Goal: Task Accomplishment & Management: Use online tool/utility

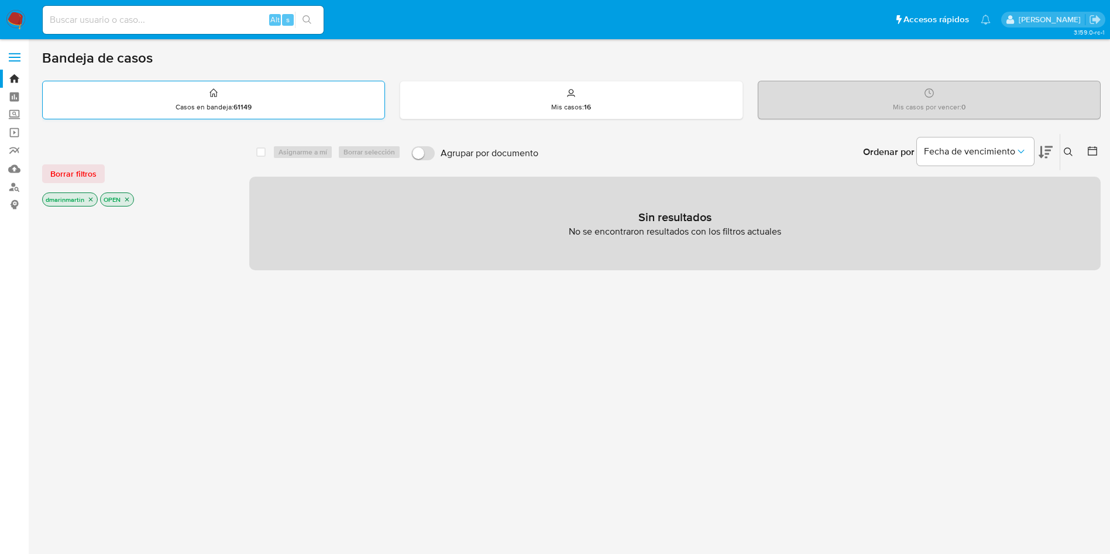
click at [229, 102] on p "Casos en bandeja : 61149" at bounding box center [214, 106] width 76 height 9
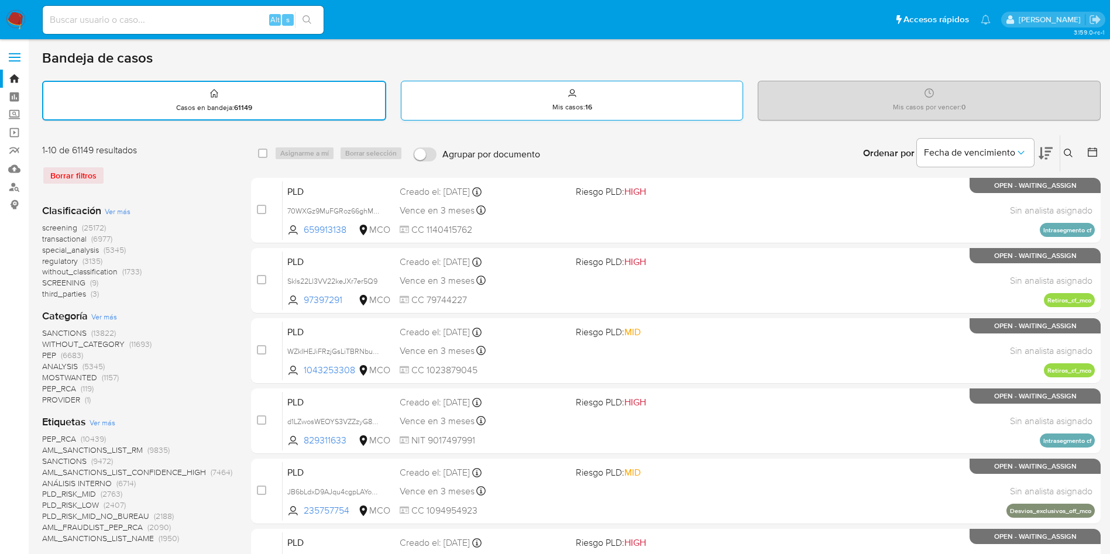
click at [558, 103] on p "Mis casos : 16" at bounding box center [572, 106] width 40 height 9
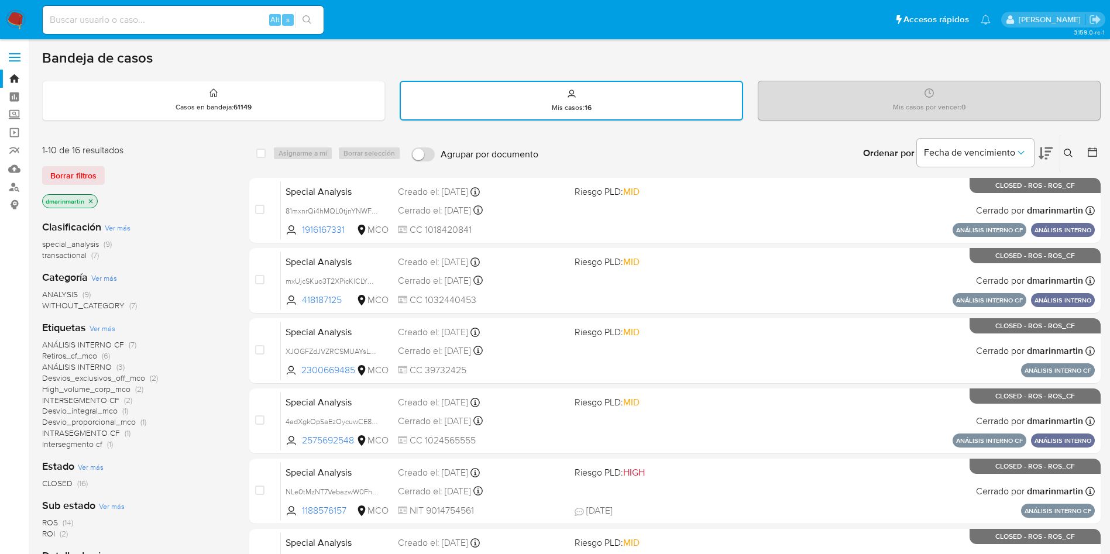
click at [90, 202] on icon "close-filter" at bounding box center [90, 201] width 7 height 7
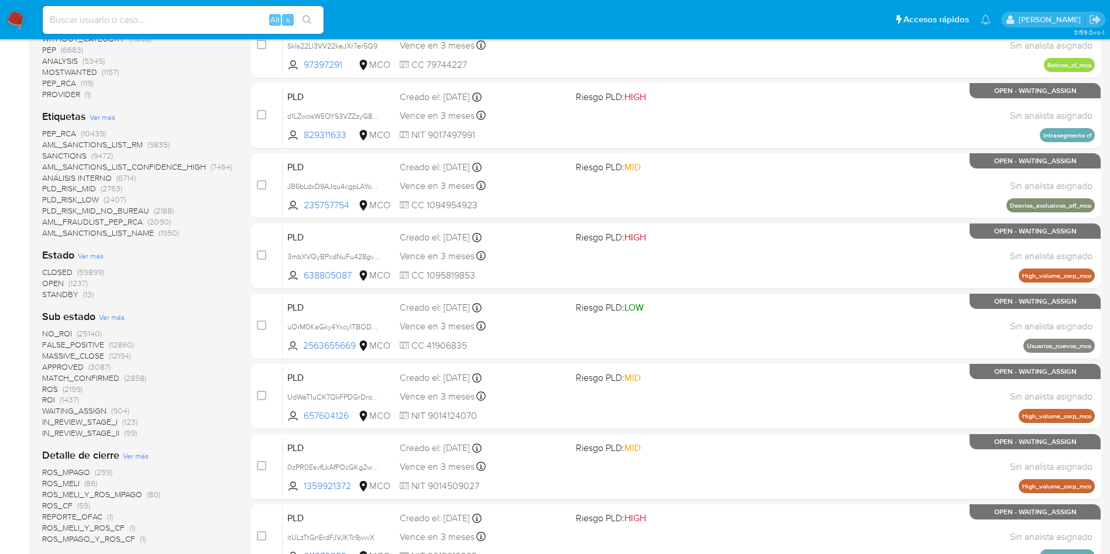
scroll to position [335, 0]
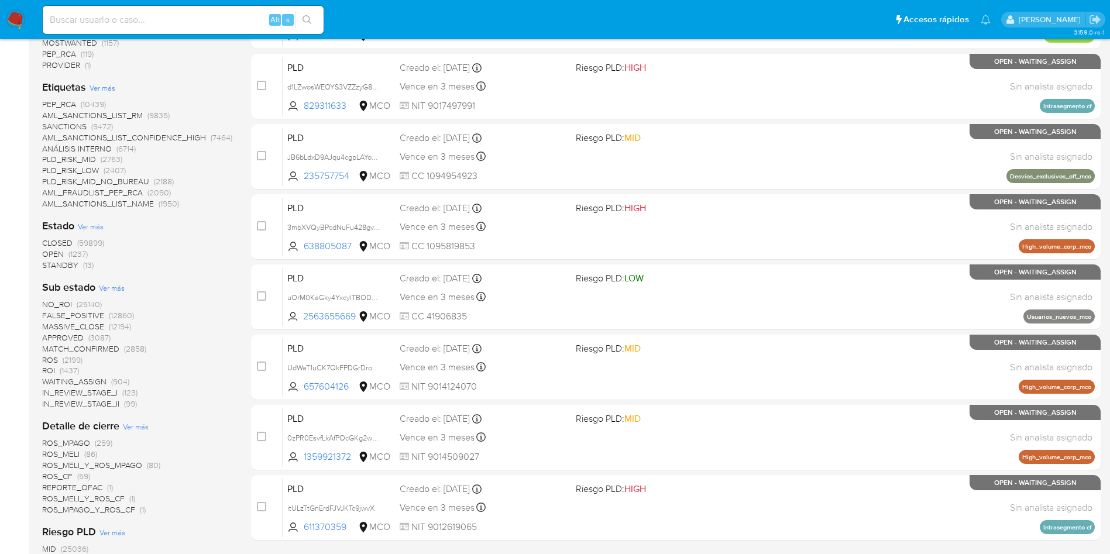
click at [58, 256] on span "OPEN" at bounding box center [53, 254] width 22 height 12
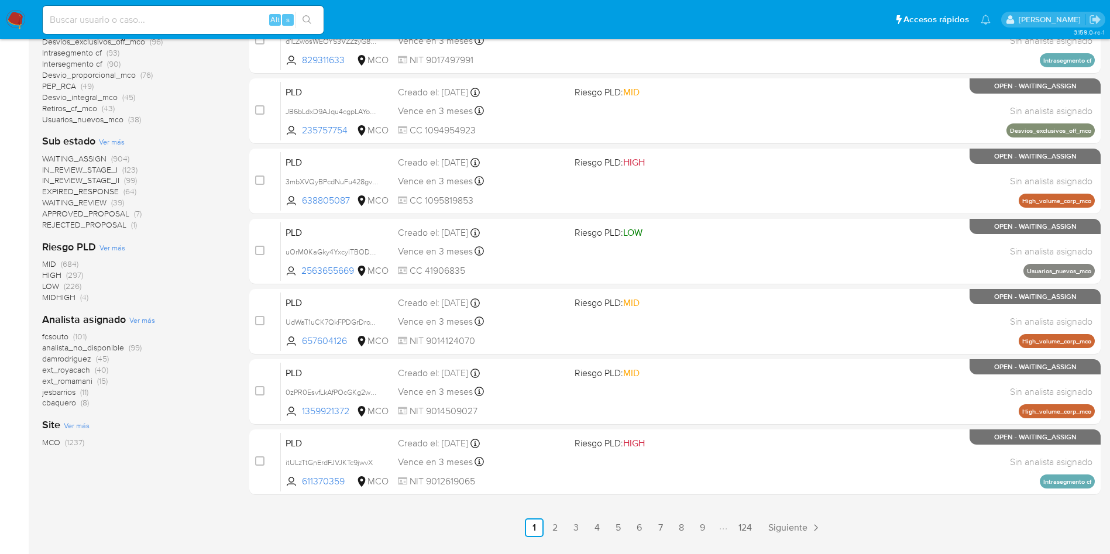
scroll to position [359, 0]
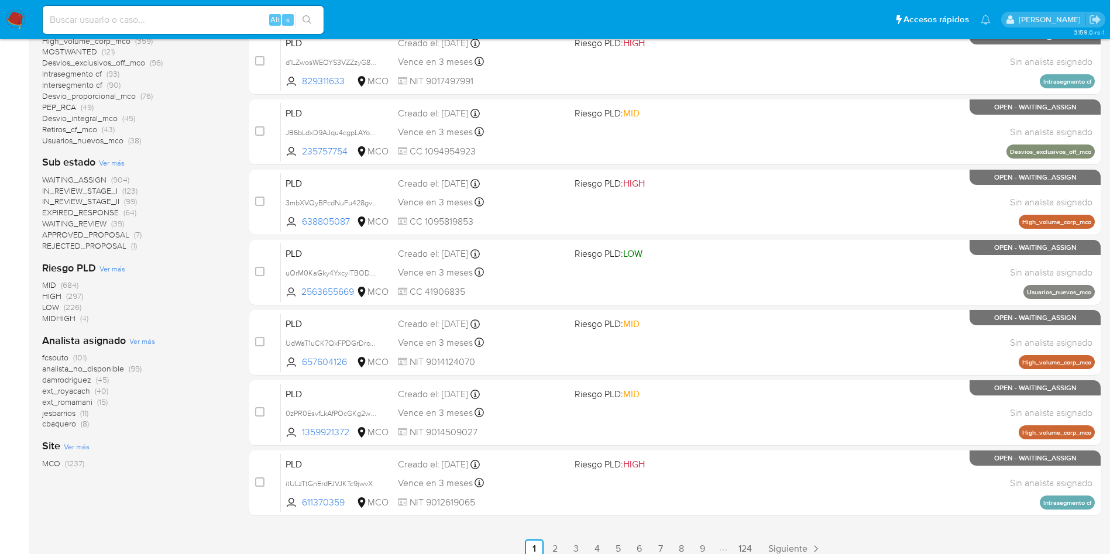
click at [54, 465] on span "MCO" at bounding box center [51, 463] width 18 height 12
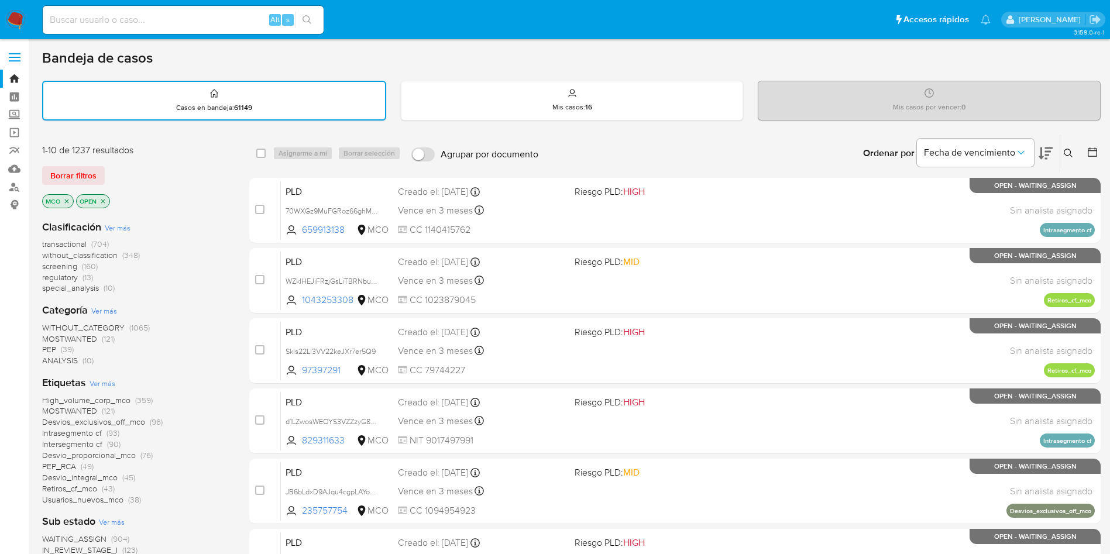
click at [1047, 154] on icon at bounding box center [1045, 153] width 14 height 12
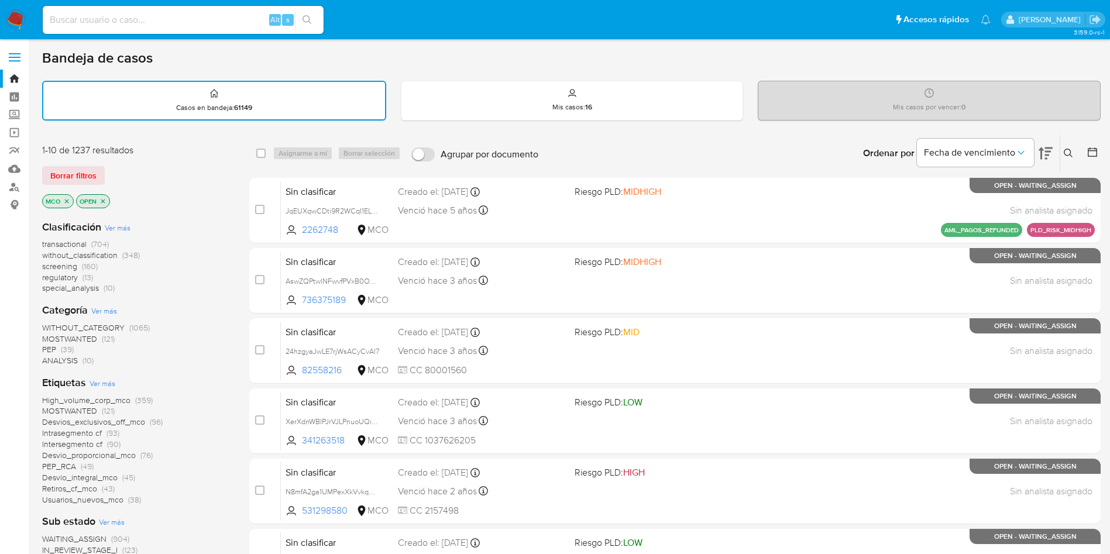
click at [1055, 160] on div "Ordenar por Fecha de vencimiento" at bounding box center [957, 153] width 206 height 36
click at [1048, 154] on icon at bounding box center [1045, 153] width 14 height 12
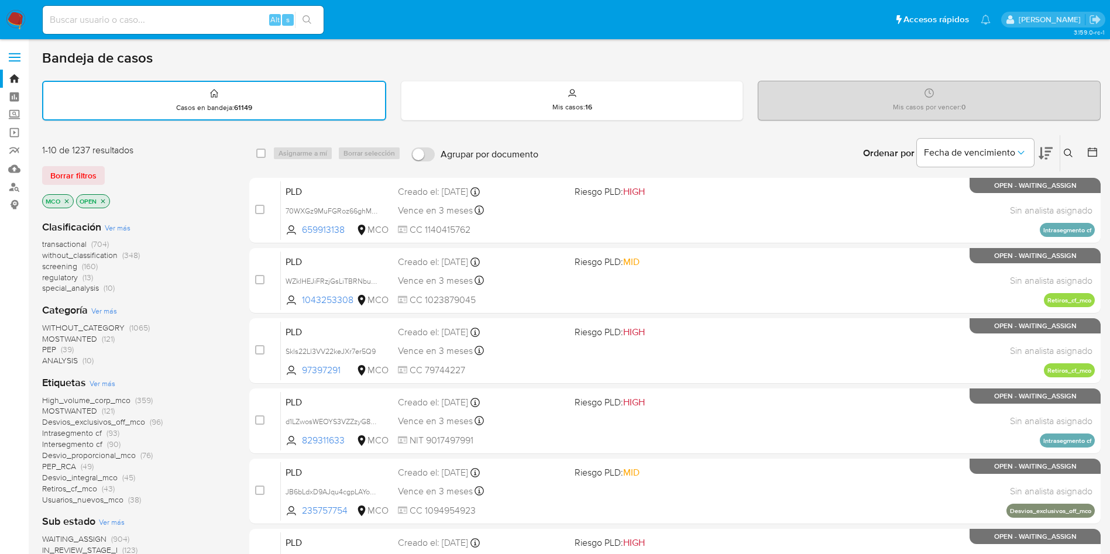
click at [100, 200] on icon "close-filter" at bounding box center [102, 201] width 7 height 7
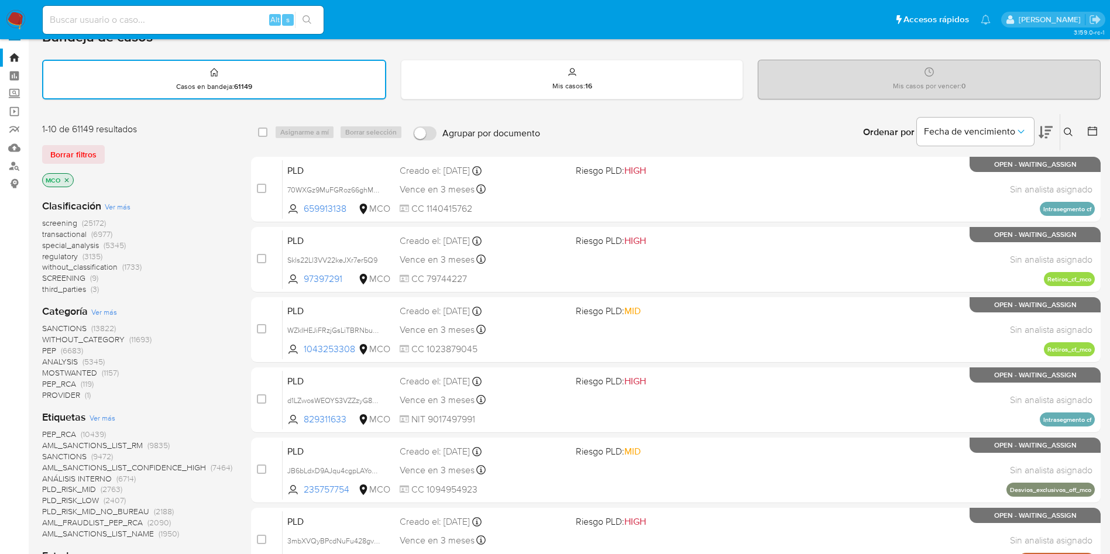
scroll to position [23, 0]
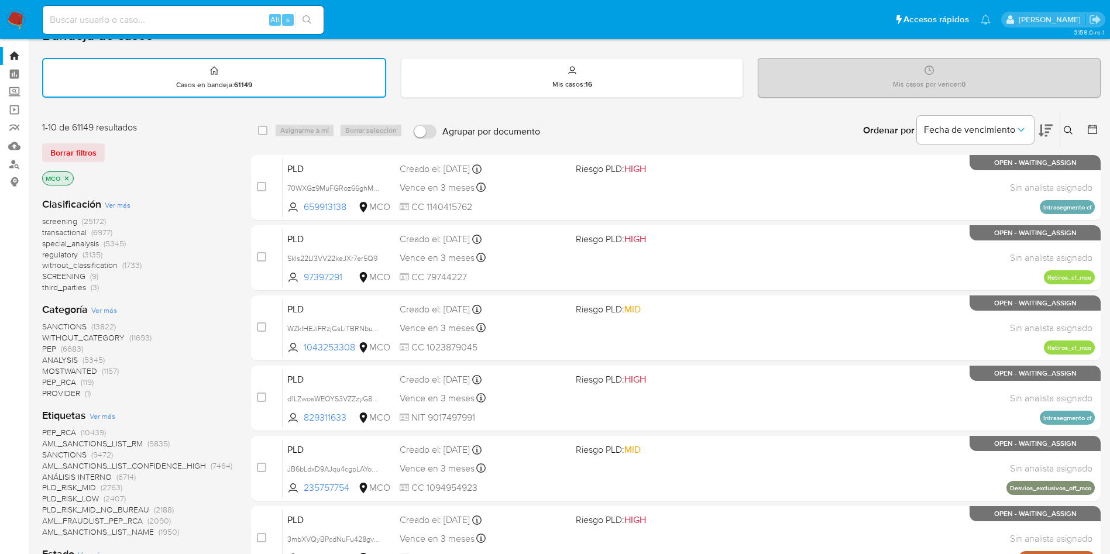
click at [72, 325] on span "SANCTIONS" at bounding box center [64, 327] width 44 height 12
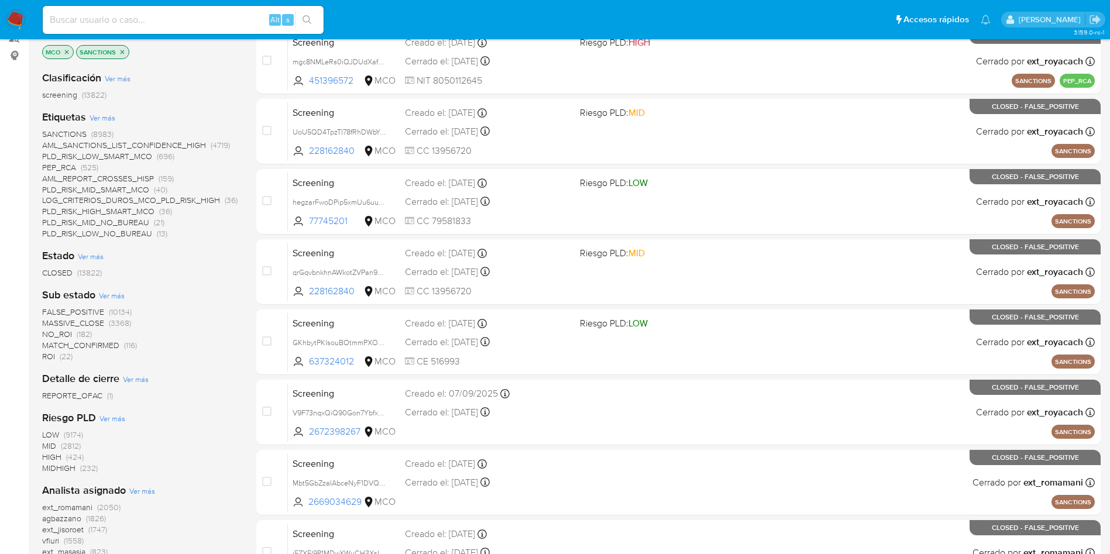
scroll to position [149, 0]
click at [95, 350] on span "MATCH_CONFIRMED" at bounding box center [80, 346] width 77 height 12
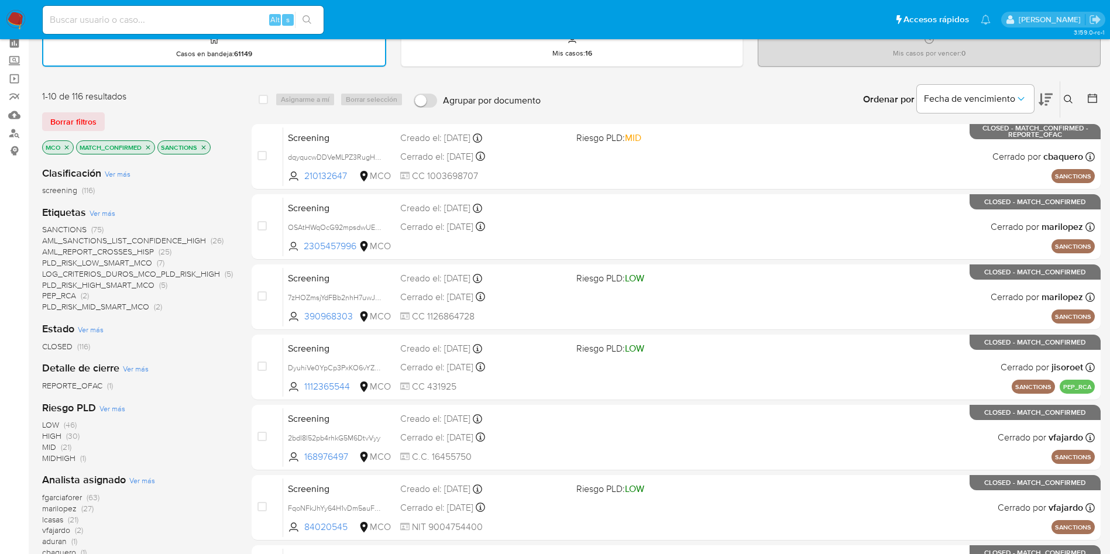
scroll to position [54, 0]
click at [1068, 100] on icon at bounding box center [1068, 98] width 9 height 9
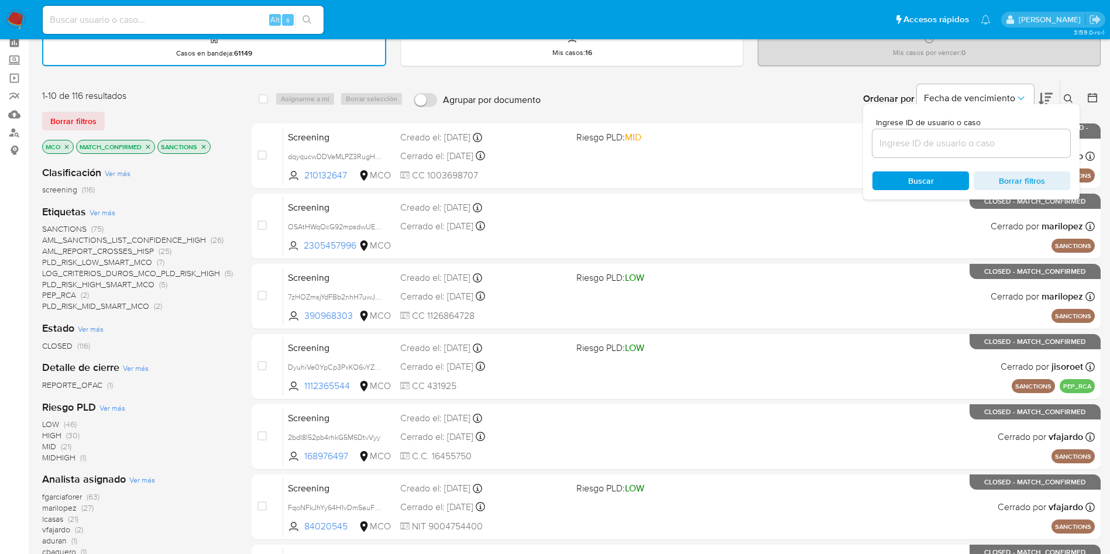
click at [928, 135] on div at bounding box center [971, 143] width 198 height 28
click at [926, 142] on input at bounding box center [971, 143] width 198 height 15
paste input "BmhCUNkH9rDPfxvvTGwCyu92"
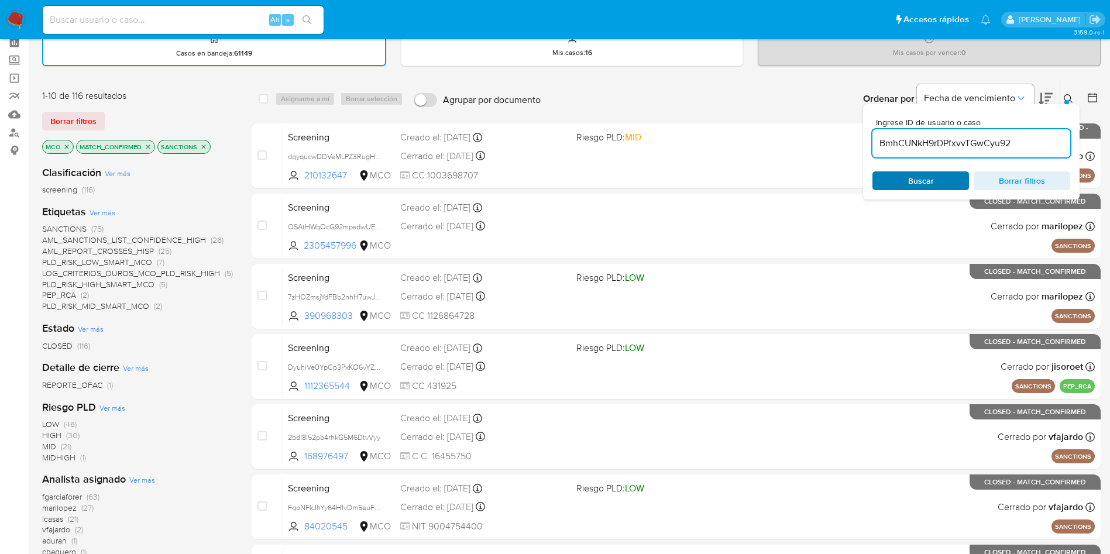
type input "BmhCUNkH9rDPfxvvTGwCyu92"
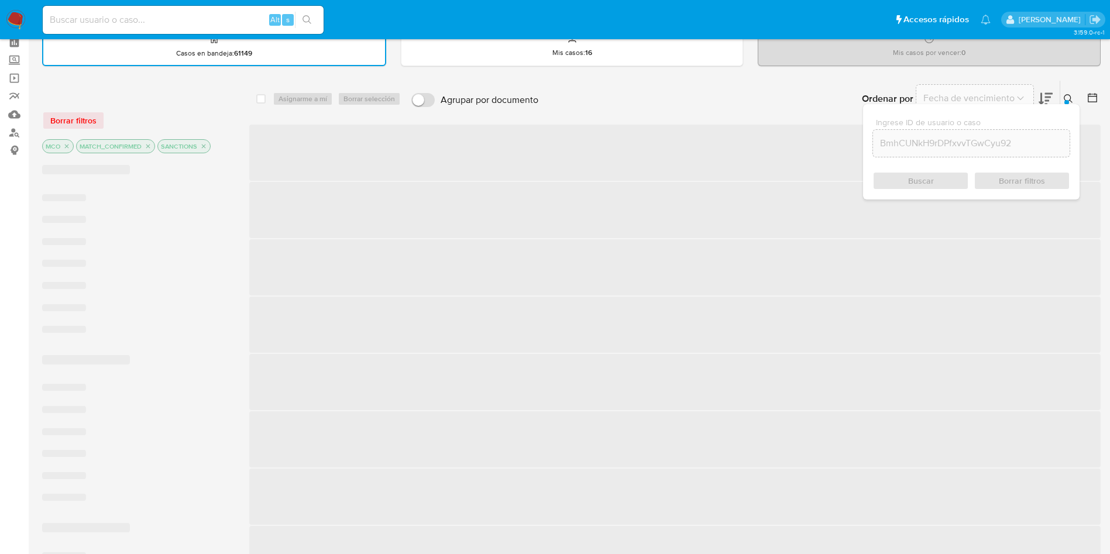
click at [898, 177] on div "Buscar Borrar filtros" at bounding box center [971, 180] width 198 height 19
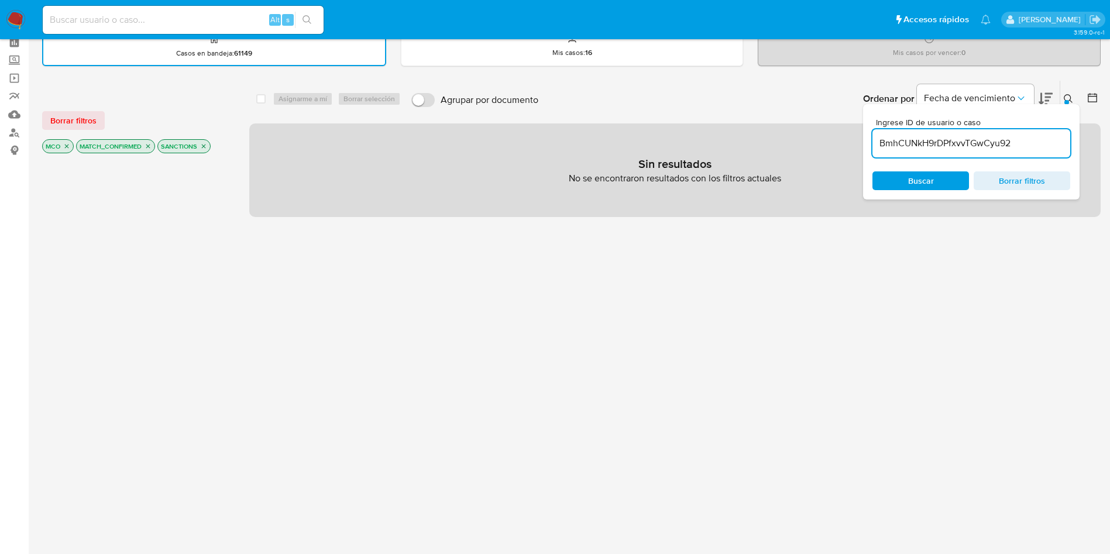
click at [72, 145] on p "MCO" at bounding box center [58, 146] width 30 height 13
click at [149, 145] on icon "close-filter" at bounding box center [147, 146] width 7 height 7
click at [121, 146] on icon "close-filter" at bounding box center [122, 146] width 7 height 7
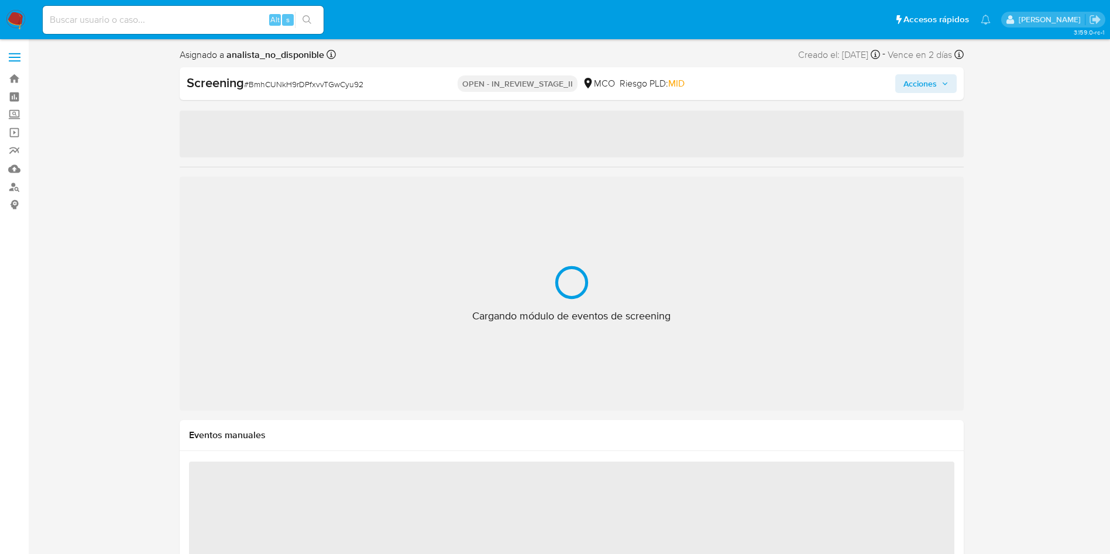
click at [648, 333] on div "Cargando módulo de eventos de screening" at bounding box center [572, 294] width 784 height 234
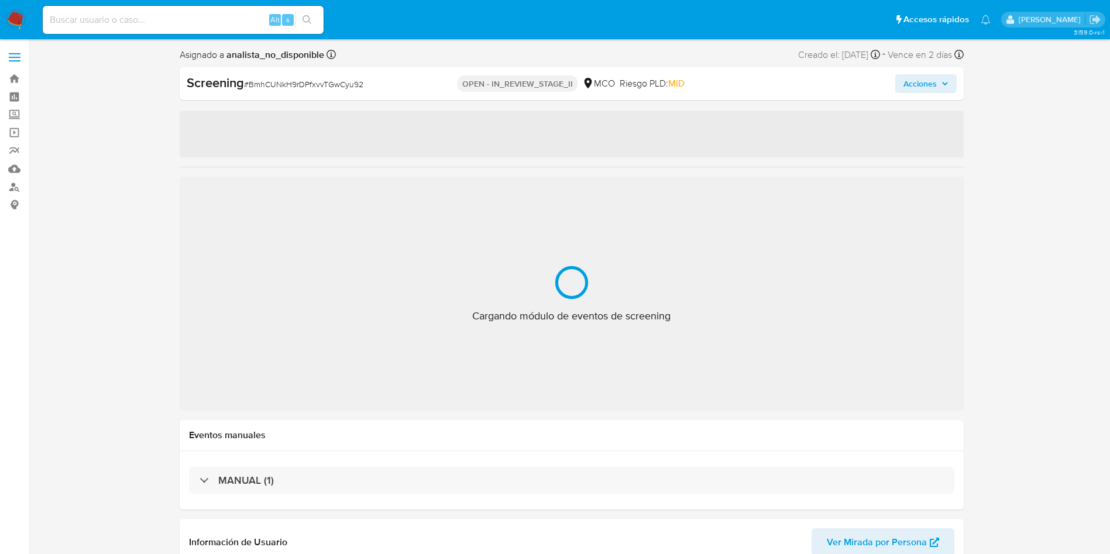
select select "10"
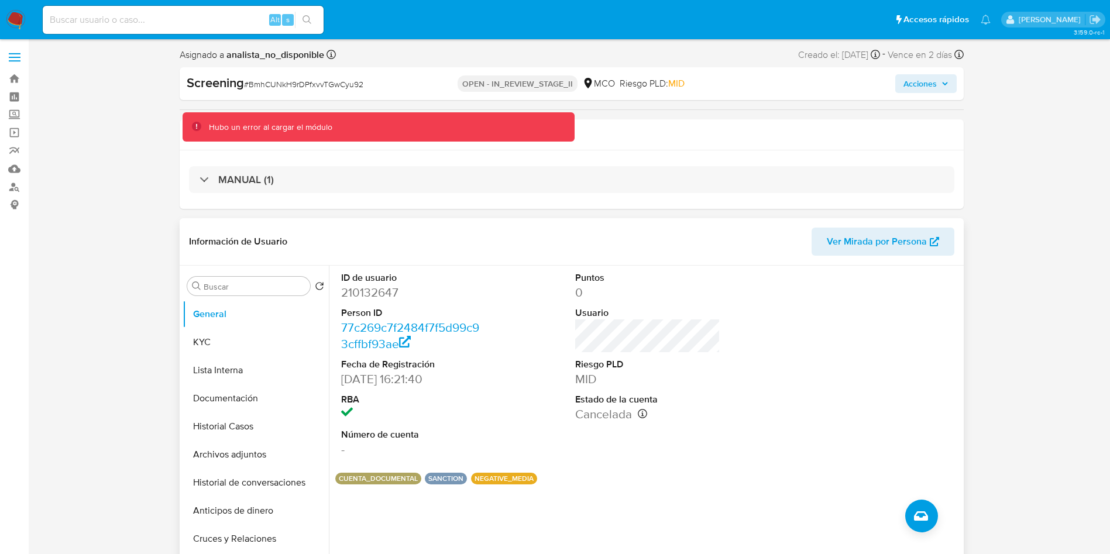
scroll to position [1, 0]
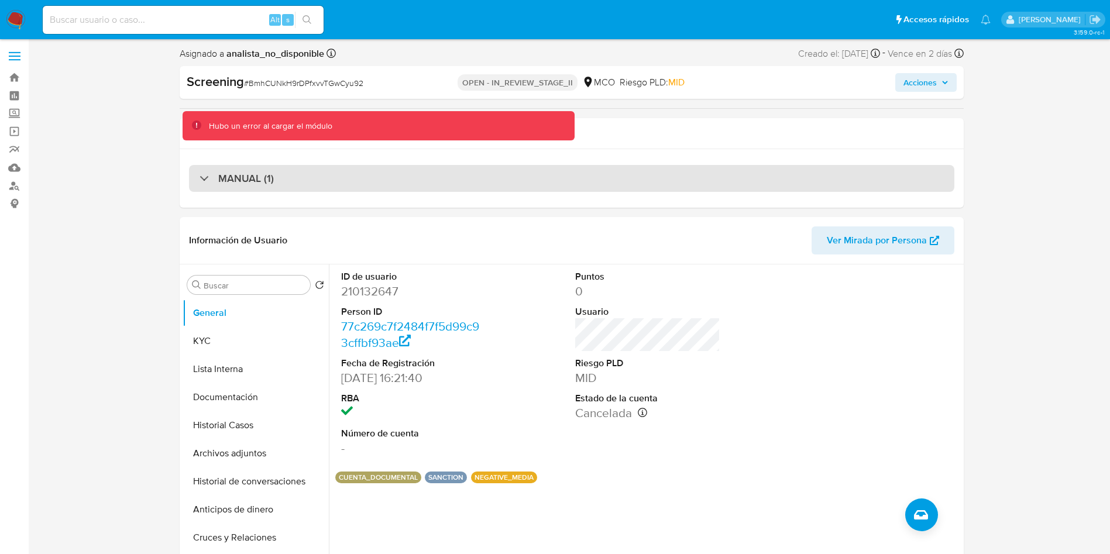
click at [221, 180] on h3 "MANUAL (1)" at bounding box center [246, 178] width 56 height 13
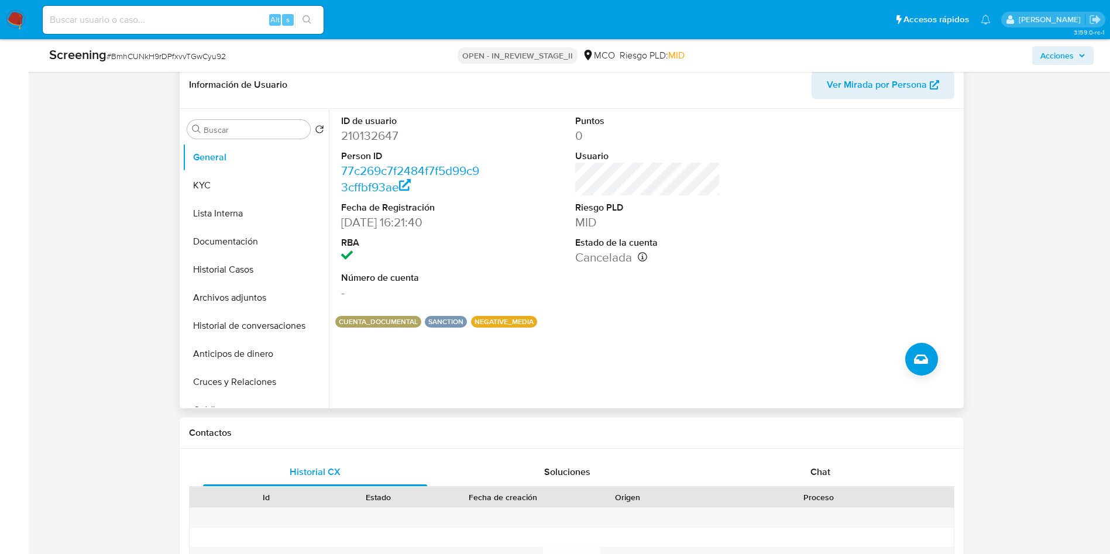
scroll to position [152, 0]
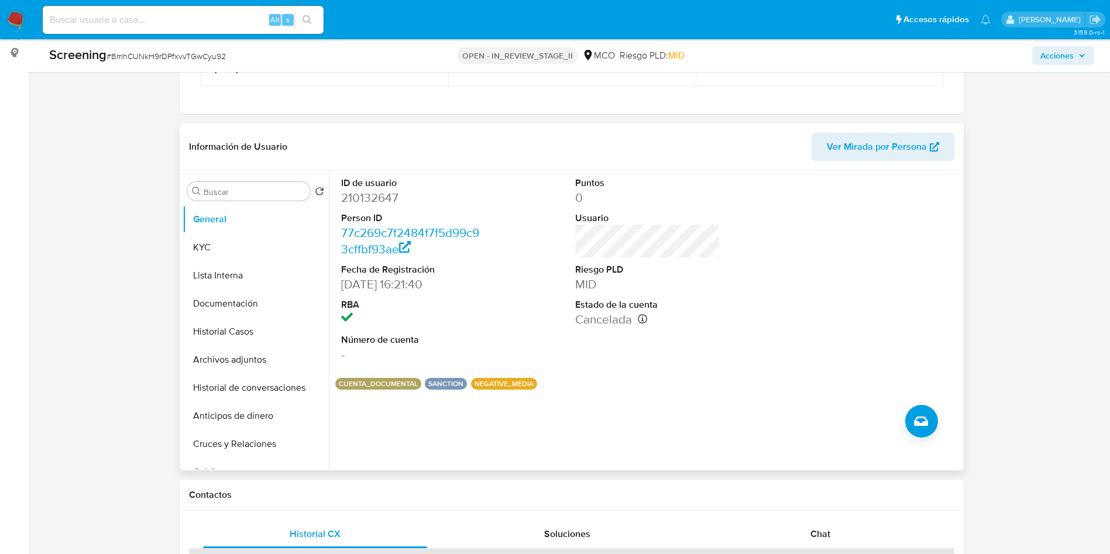
click at [470, 350] on dd "-" at bounding box center [413, 354] width 144 height 16
click at [248, 246] on button "KYC" at bounding box center [251, 247] width 137 height 28
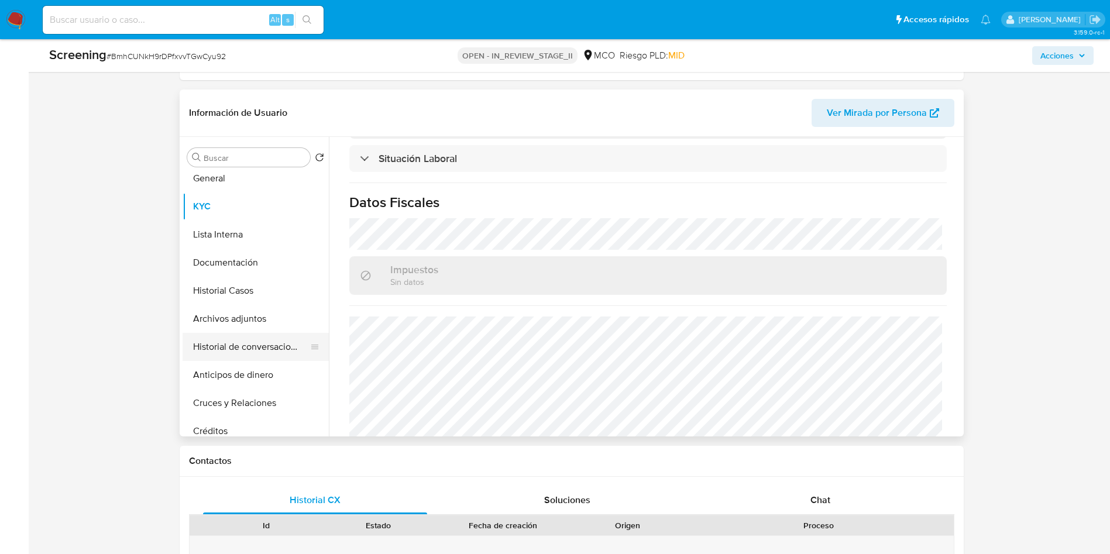
scroll to position [33, 0]
click at [241, 264] on button "Historial Casos" at bounding box center [251, 264] width 137 height 28
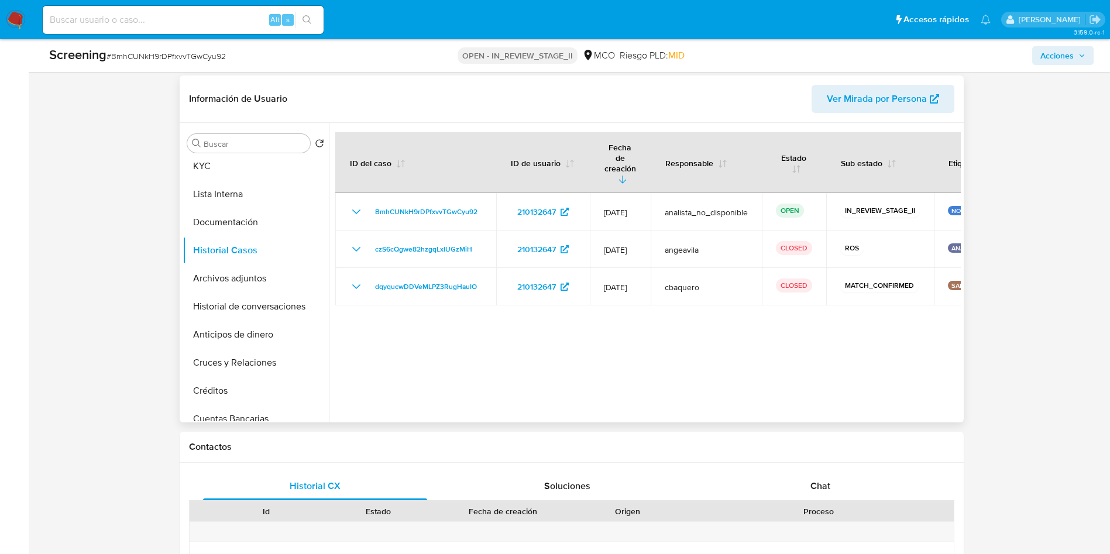
click at [496, 297] on div at bounding box center [645, 273] width 632 height 300
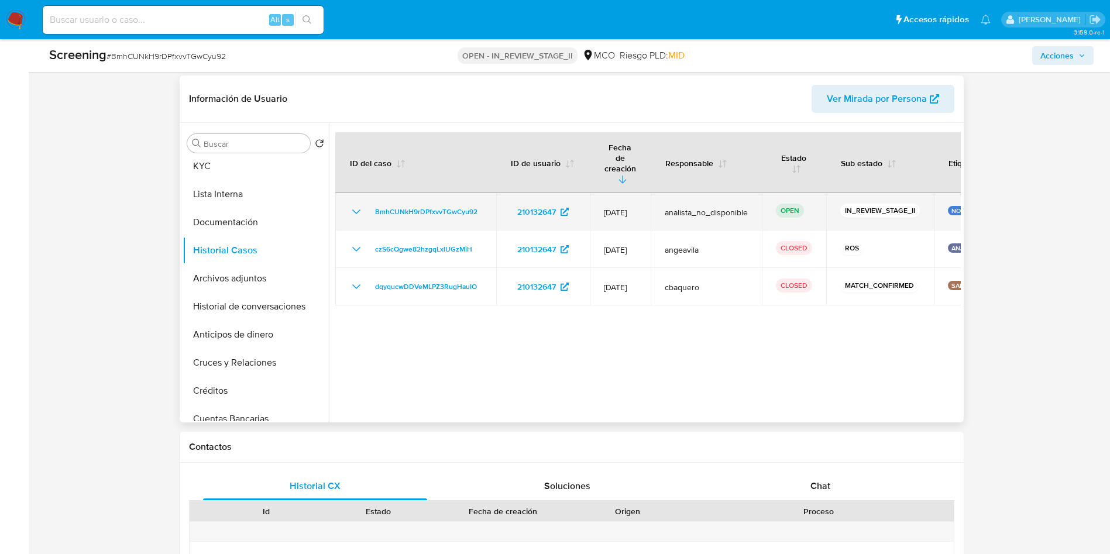
click at [353, 205] on icon "Mostrar/Ocultar" at bounding box center [356, 212] width 14 height 14
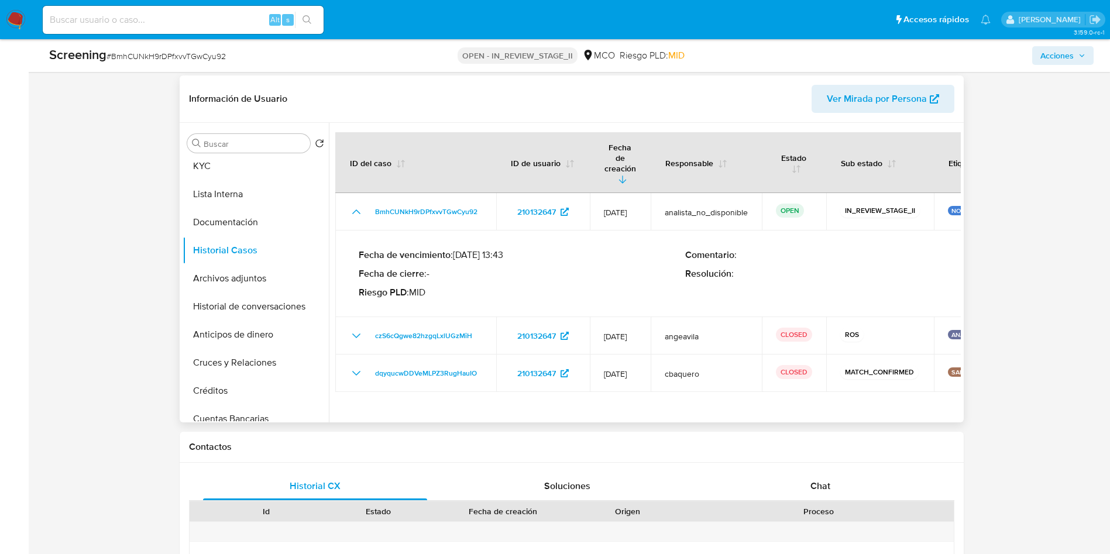
scroll to position [190, 0]
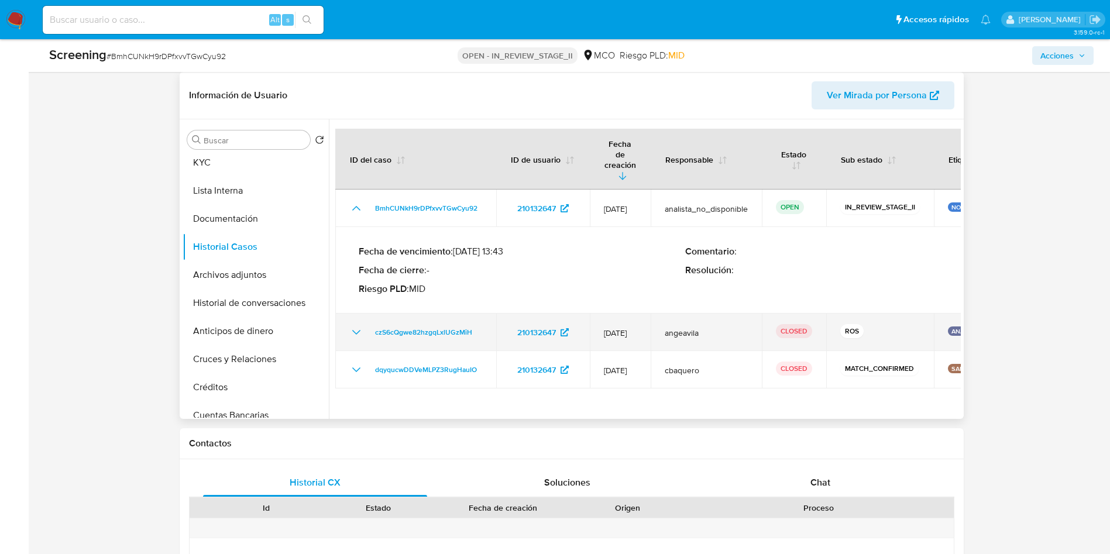
click at [353, 325] on icon "Mostrar/Ocultar" at bounding box center [356, 332] width 14 height 14
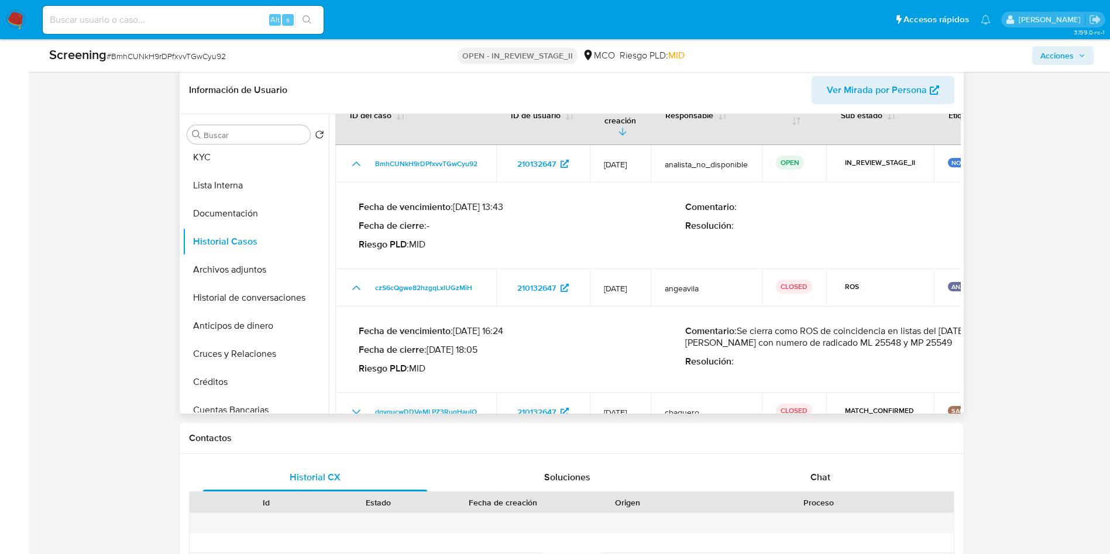
scroll to position [41, 0]
click at [1058, 68] on div "Screening # BmhCUNkH9rDPfxvvTGwCyu92 OPEN - IN_REVIEW_STAGE_II MCO Riesgo PLD: …" at bounding box center [571, 55] width 1058 height 33
click at [1058, 52] on span "Acciones" at bounding box center [1056, 55] width 33 height 19
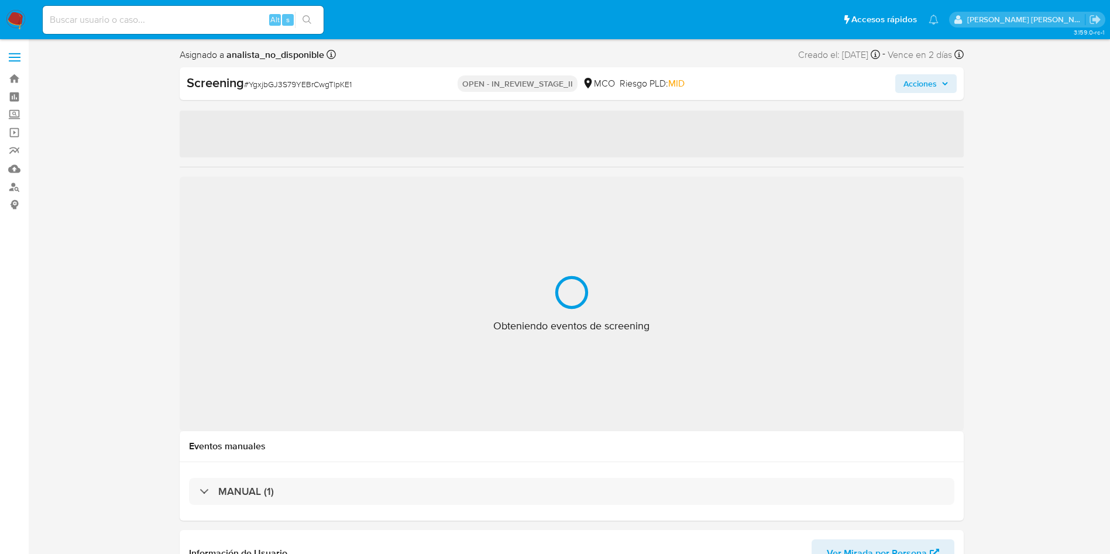
select select "10"
